Goal: Navigation & Orientation: Find specific page/section

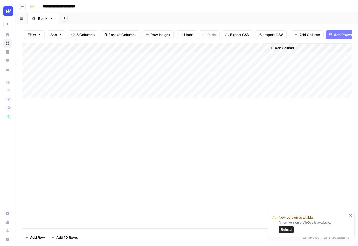
click at [350, 215] on icon "close" at bounding box center [350, 215] width 3 height 3
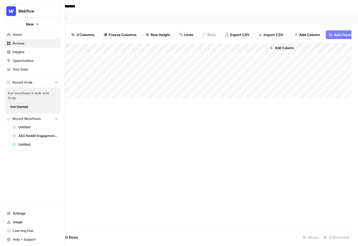
click at [8, 37] on link "Home" at bounding box center [32, 34] width 56 height 9
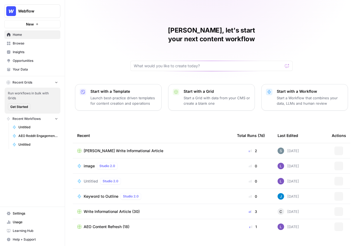
click at [11, 35] on link "Home" at bounding box center [32, 34] width 56 height 9
